Goal: Use online tool/utility: Utilize a website feature to perform a specific function

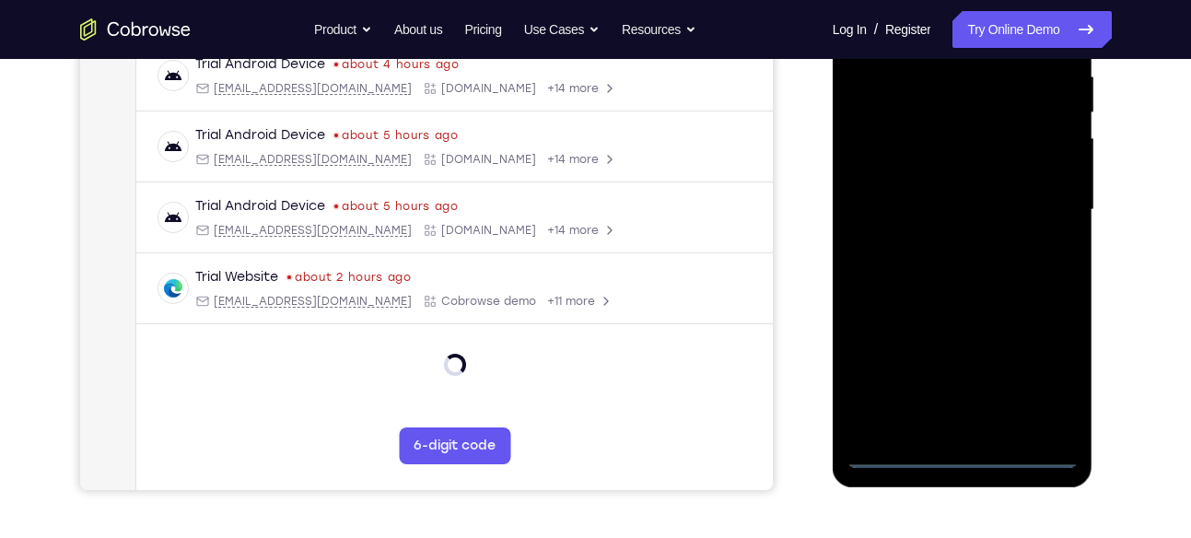
scroll to position [370, 0]
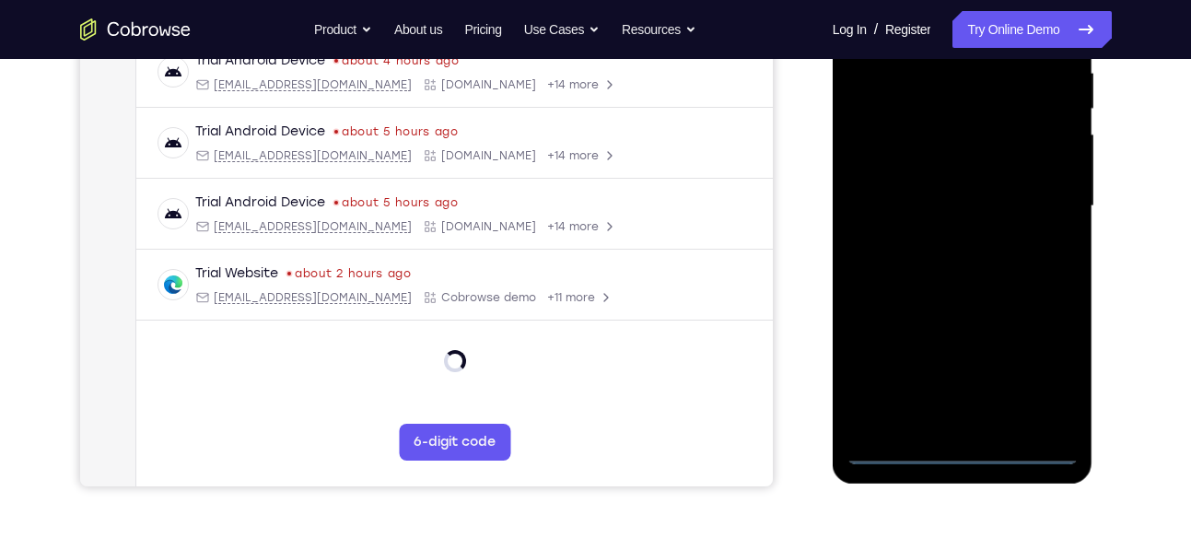
click at [967, 449] on div at bounding box center [962, 206] width 232 height 516
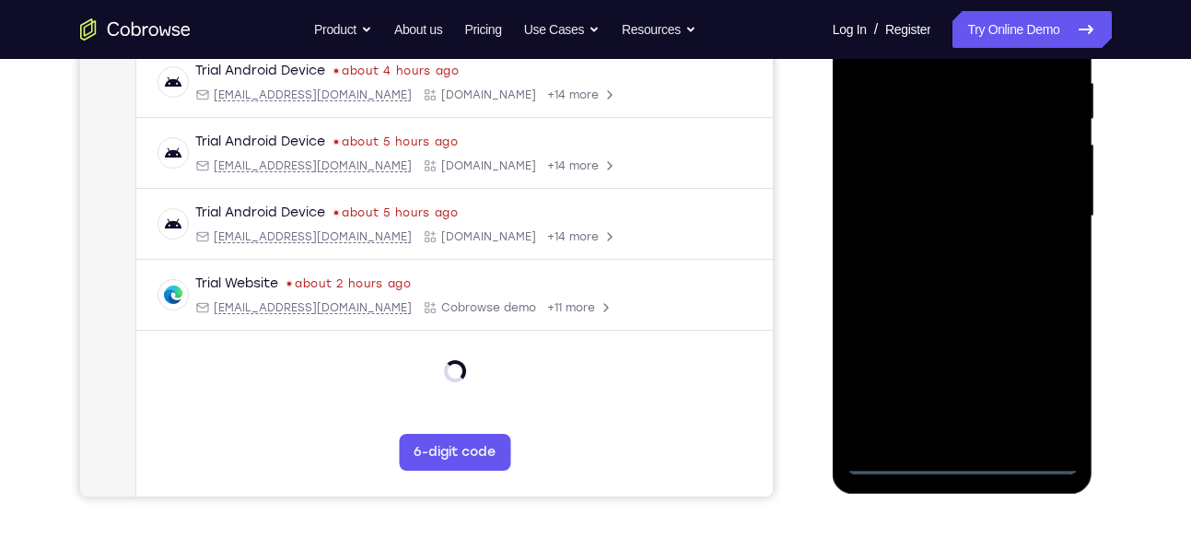
scroll to position [359, 0]
click at [960, 461] on div at bounding box center [962, 217] width 232 height 516
click at [966, 457] on div at bounding box center [962, 217] width 232 height 516
click at [955, 465] on div at bounding box center [962, 217] width 232 height 516
click at [1044, 384] on div at bounding box center [962, 217] width 232 height 516
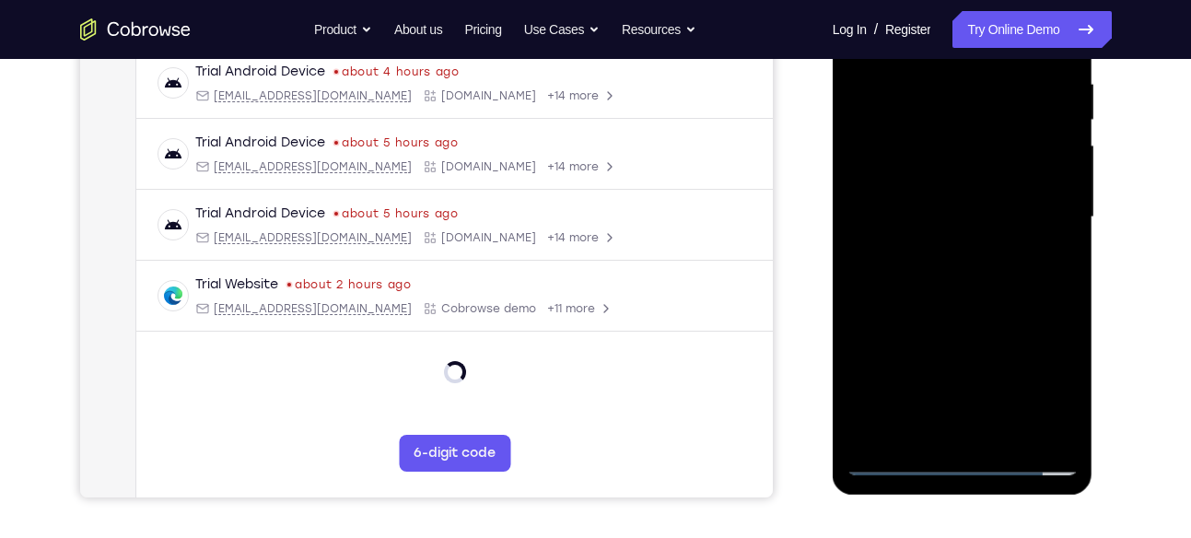
click at [1044, 384] on div at bounding box center [962, 217] width 232 height 516
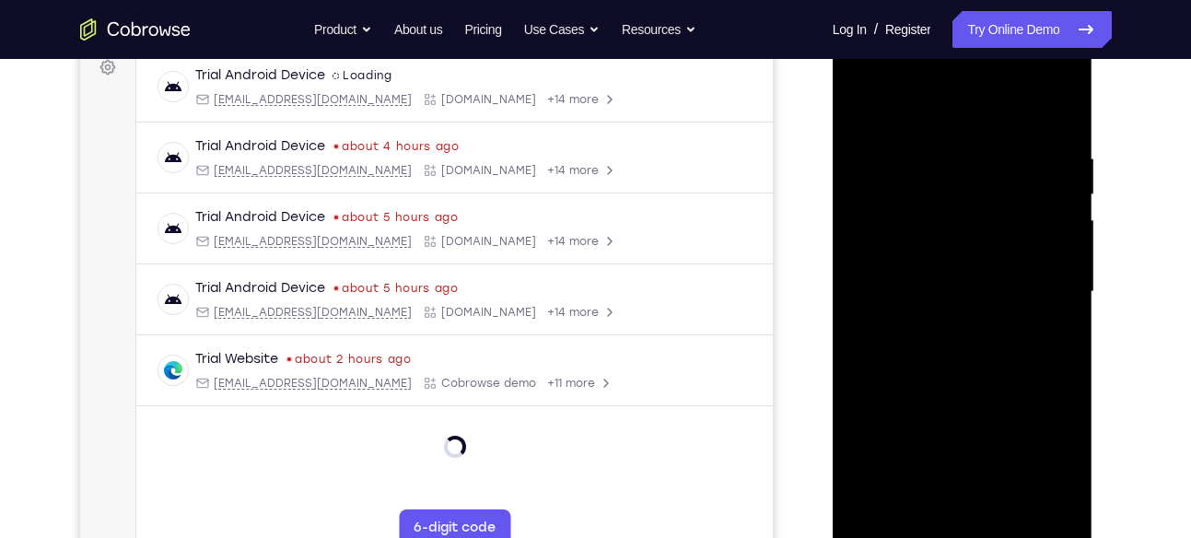
scroll to position [284, 0]
click at [1046, 462] on div at bounding box center [962, 293] width 232 height 516
drag, startPoint x: 1046, startPoint y: 462, endPoint x: 1516, endPoint y: 171, distance: 552.5
click at [1046, 462] on div at bounding box center [962, 293] width 232 height 516
click at [1054, 468] on div at bounding box center [962, 293] width 232 height 516
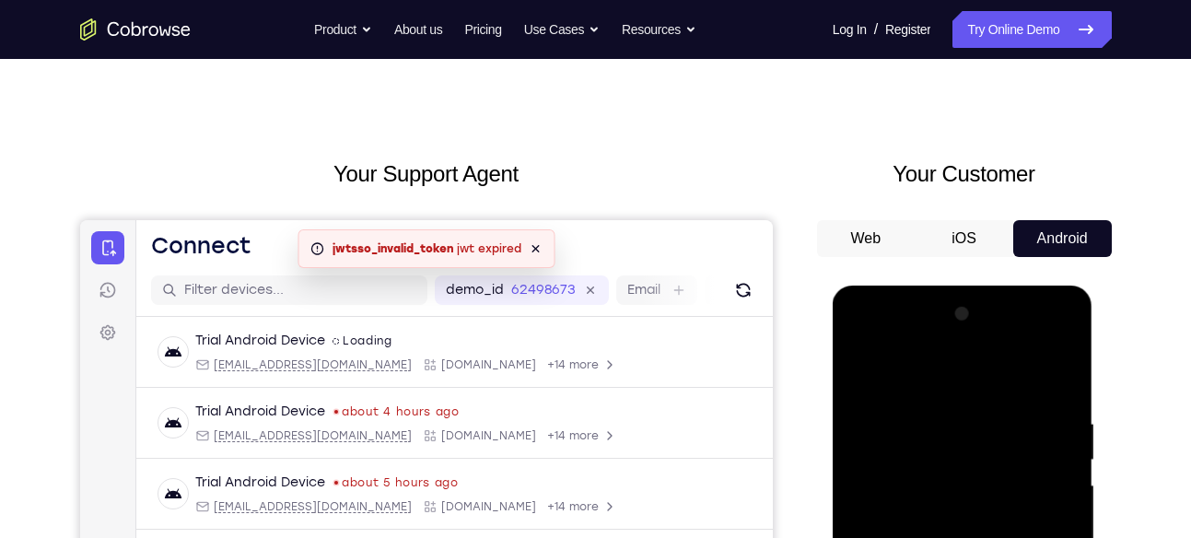
scroll to position [0, 0]
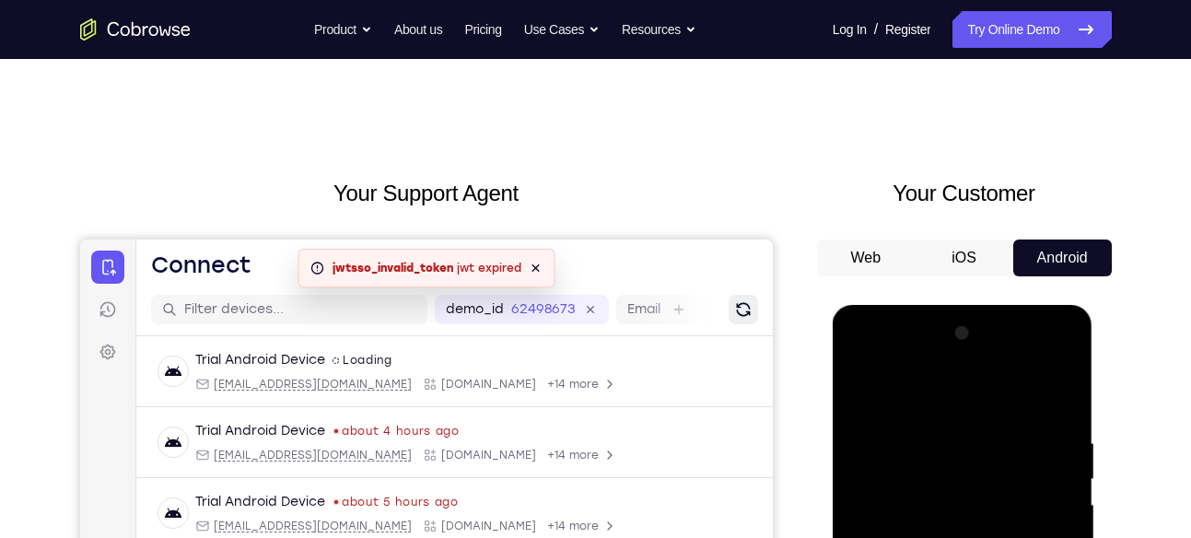
click at [751, 306] on icon "Refresh" at bounding box center [742, 309] width 24 height 24
click at [751, 306] on icon "Refresh" at bounding box center [741, 308] width 23 height 23
drag, startPoint x: 545, startPoint y: 262, endPoint x: 343, endPoint y: 254, distance: 201.8
click at [545, 262] on div "An error has occurred : jwtsso_invalid_token jwt expired Dismiss" at bounding box center [425, 268] width 257 height 39
click at [985, 35] on link "Try Online Demo" at bounding box center [1031, 29] width 158 height 37
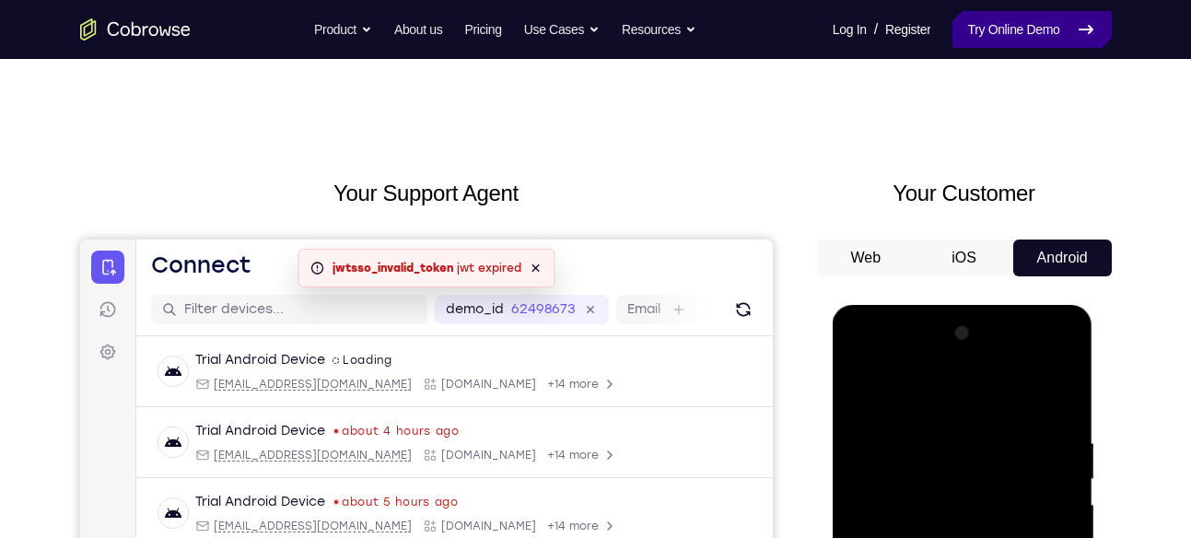
click at [985, 35] on link "Try Online Demo" at bounding box center [1031, 29] width 158 height 37
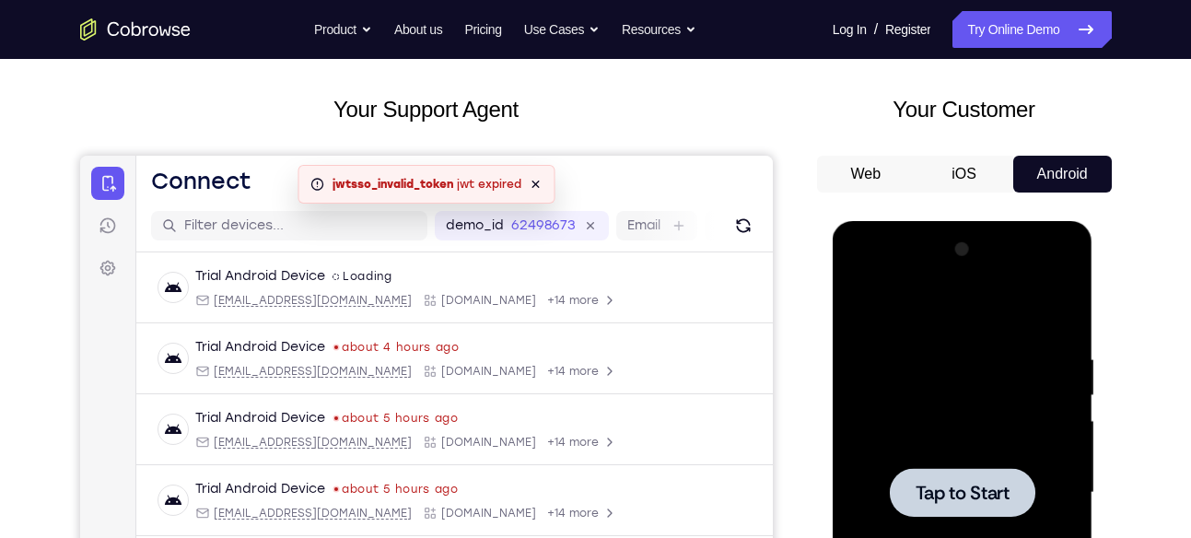
scroll to position [83, 0]
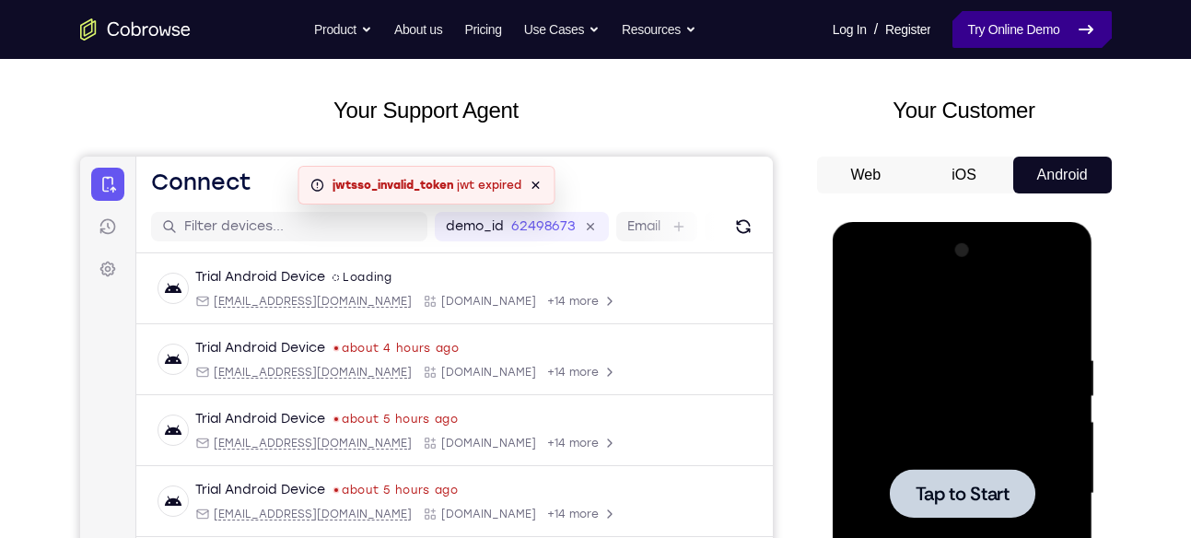
click at [982, 18] on link "Try Online Demo" at bounding box center [1031, 29] width 158 height 37
